Goal: Transaction & Acquisition: Purchase product/service

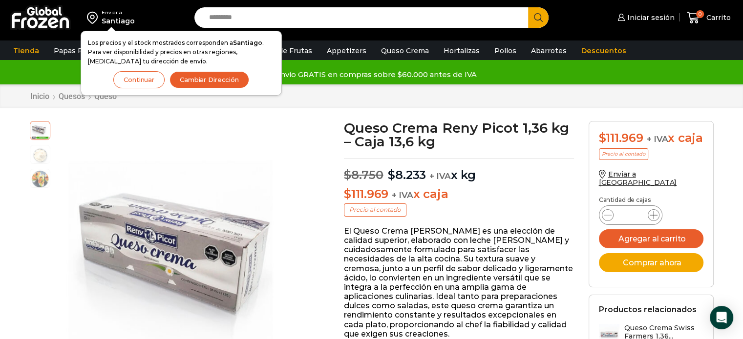
click at [654, 219] on icon at bounding box center [653, 215] width 8 height 8
type input "*"
click at [655, 245] on button "Agregar al carrito" at bounding box center [651, 238] width 104 height 19
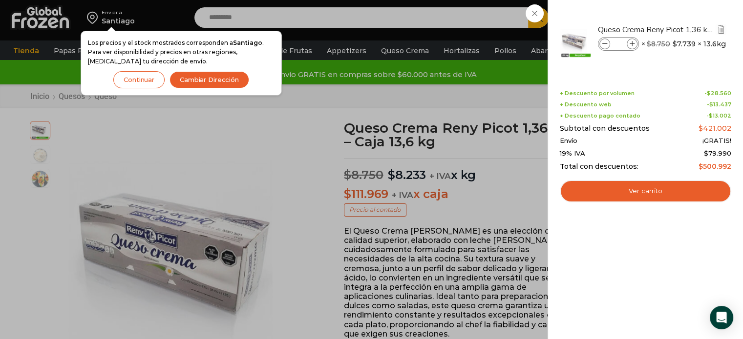
click at [604, 43] on icon at bounding box center [604, 44] width 5 height 5
type input "*"
click at [604, 43] on icon at bounding box center [604, 44] width 5 height 5
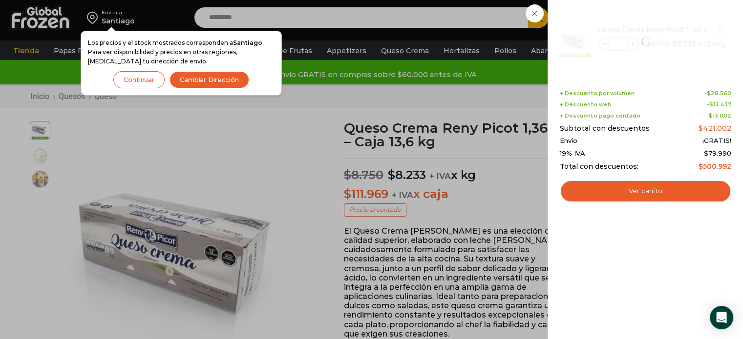
click at [604, 43] on div at bounding box center [645, 42] width 173 height 54
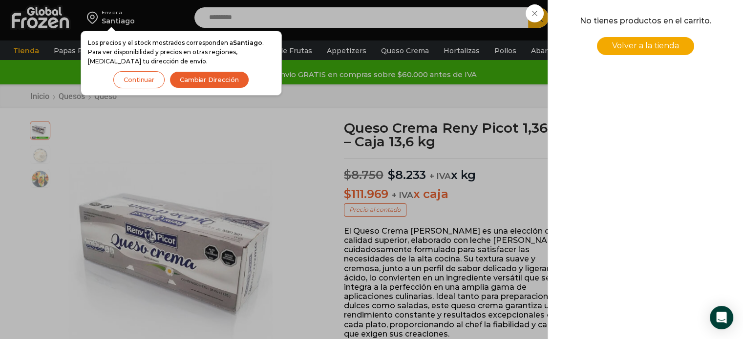
click at [684, 29] on div "0 Carrito 0 0 Shopping Cart No tienes productos en el carrito. Volver a la tien…" at bounding box center [708, 17] width 49 height 23
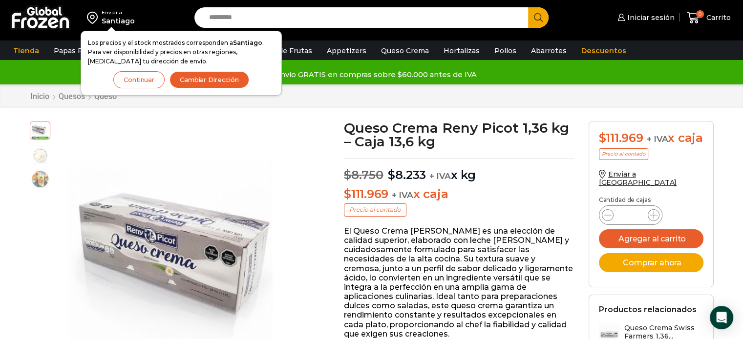
click at [140, 79] on button "Continuar" at bounding box center [138, 79] width 51 height 17
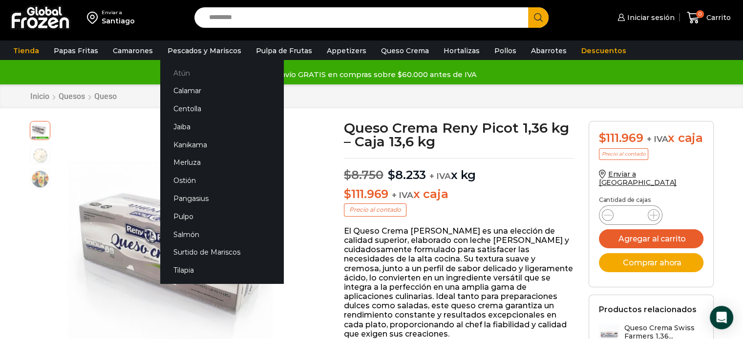
click at [189, 72] on link "Atún" at bounding box center [221, 73] width 123 height 18
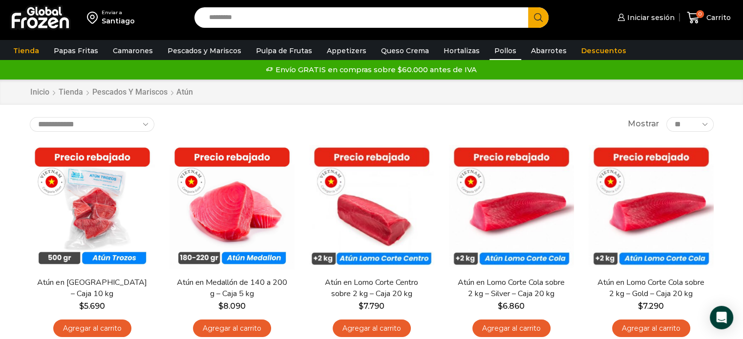
click at [491, 50] on link "Pollos" at bounding box center [505, 51] width 32 height 19
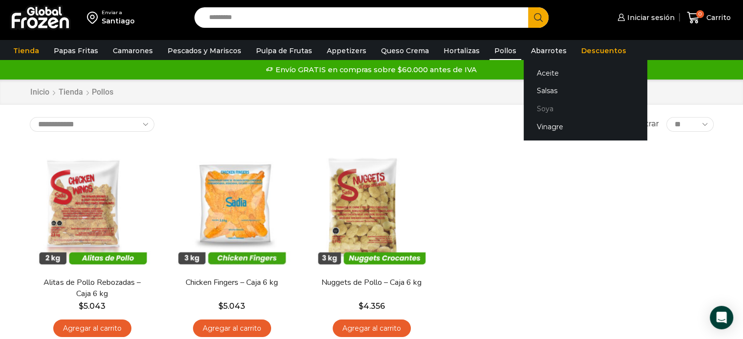
click at [532, 109] on link "Soya" at bounding box center [584, 109] width 123 height 18
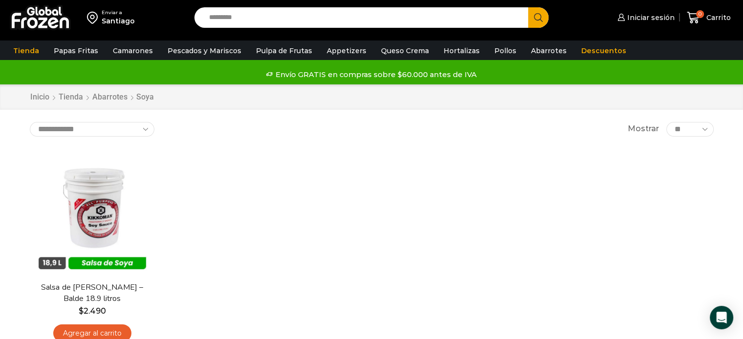
scroll to position [49, 0]
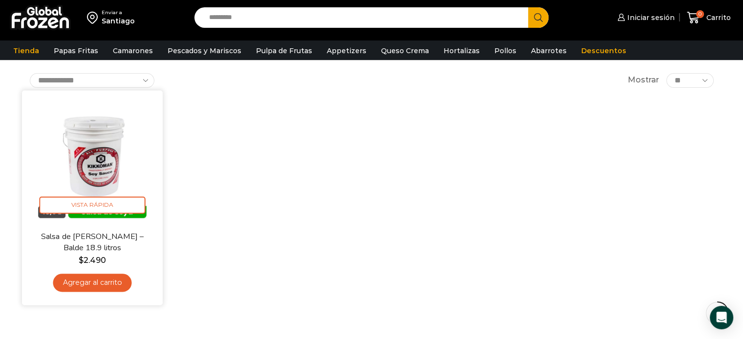
click at [104, 283] on link "Agregar al carrito" at bounding box center [92, 283] width 79 height 18
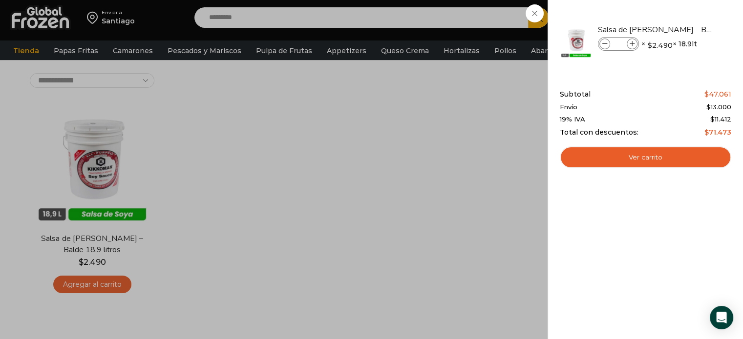
click at [684, 15] on div "1 Carrito 1 1 Shopping Cart *" at bounding box center [708, 17] width 49 height 23
